Goal: Navigation & Orientation: Find specific page/section

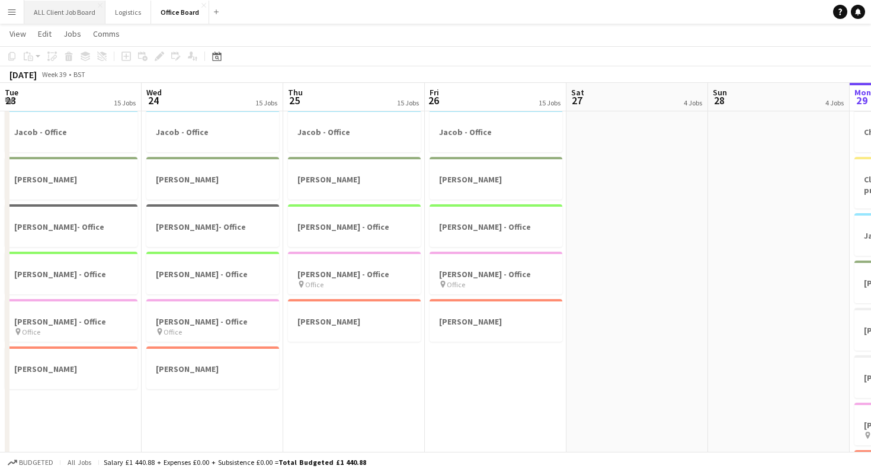
scroll to position [0, 528]
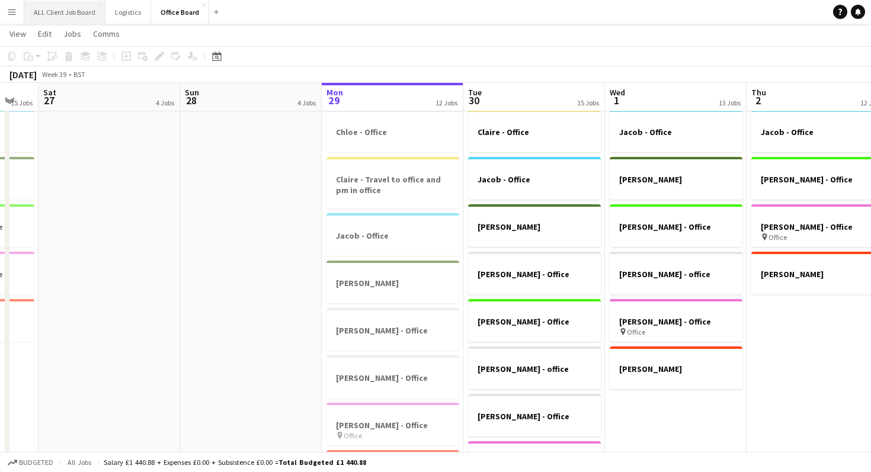
click at [49, 15] on button "ALL Client Job Board Close" at bounding box center [64, 12] width 81 height 23
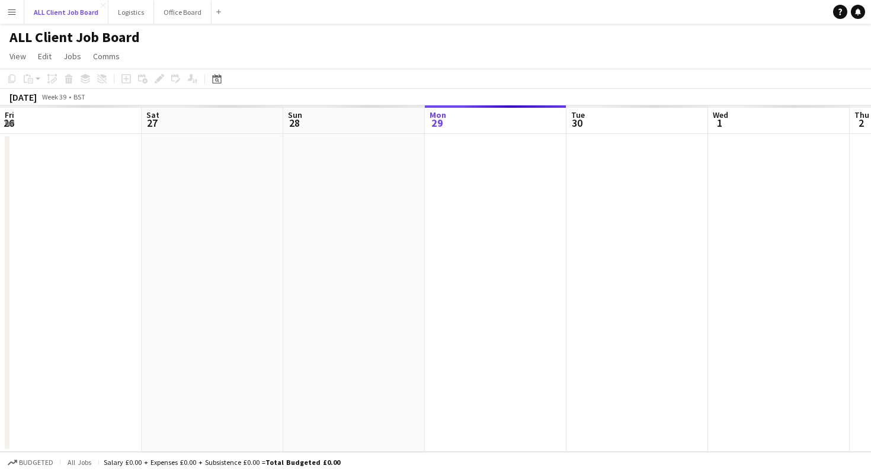
scroll to position [0, 283]
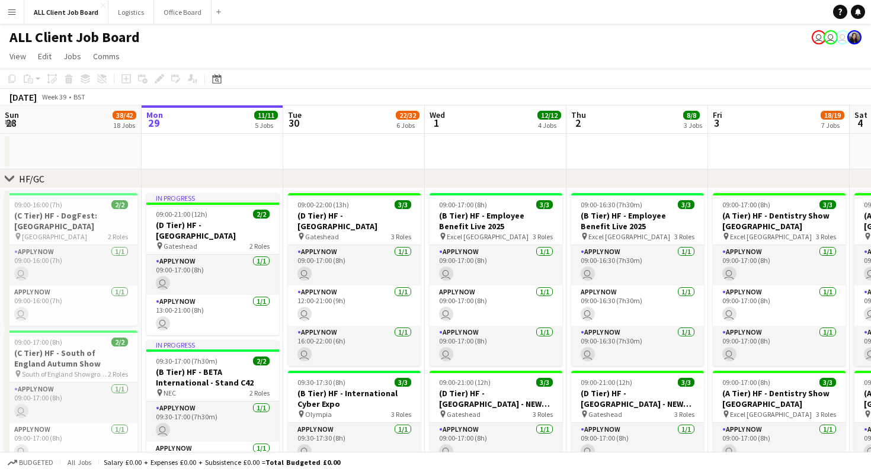
click at [229, 111] on app-board-header-date "Mon 29 11/11 5 Jobs" at bounding box center [213, 119] width 142 height 28
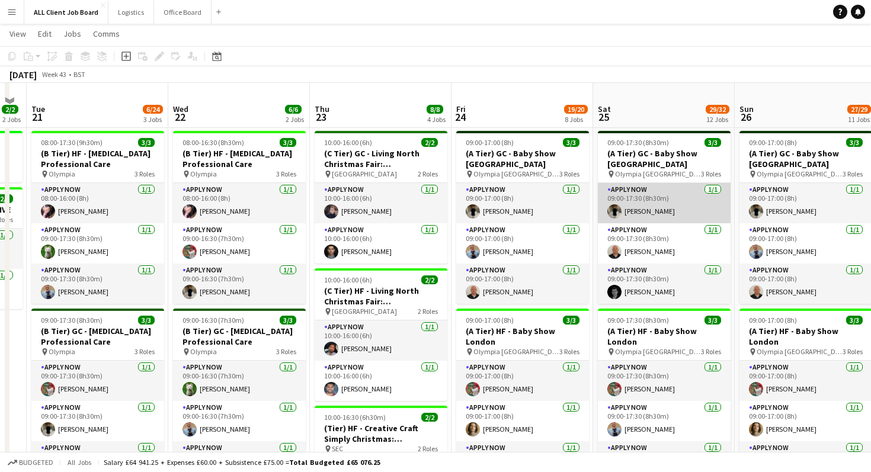
scroll to position [241, 0]
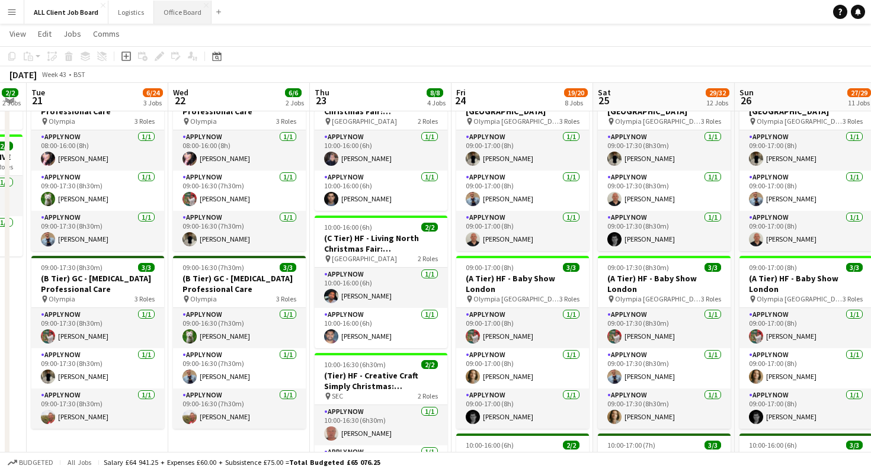
click at [174, 12] on button "Office Board Close" at bounding box center [182, 12] width 57 height 23
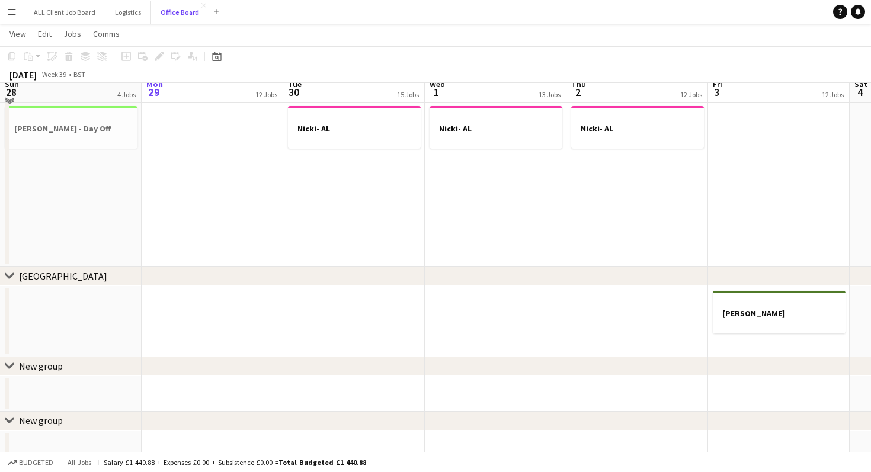
scroll to position [1164, 0]
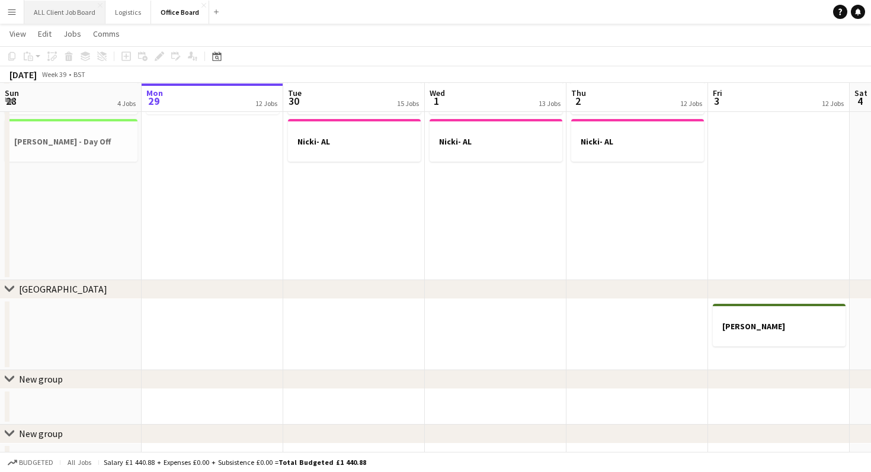
click at [50, 5] on button "ALL Client Job Board Close" at bounding box center [64, 12] width 81 height 23
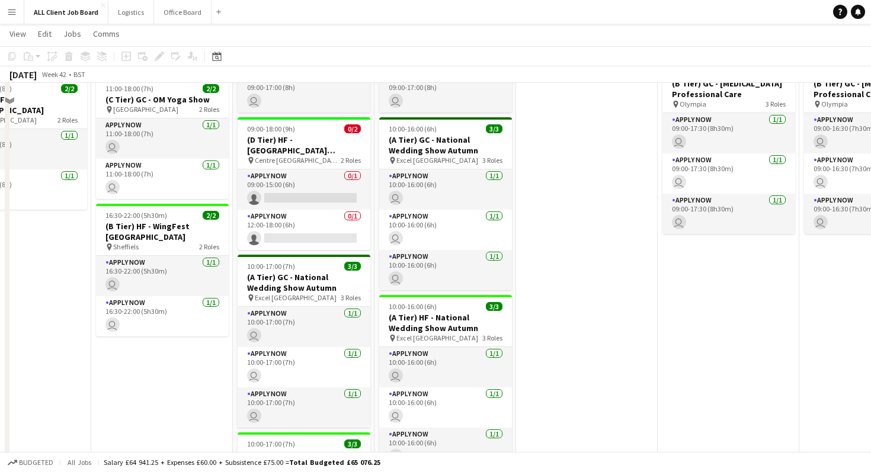
scroll to position [2958, 0]
